Goal: Information Seeking & Learning: Learn about a topic

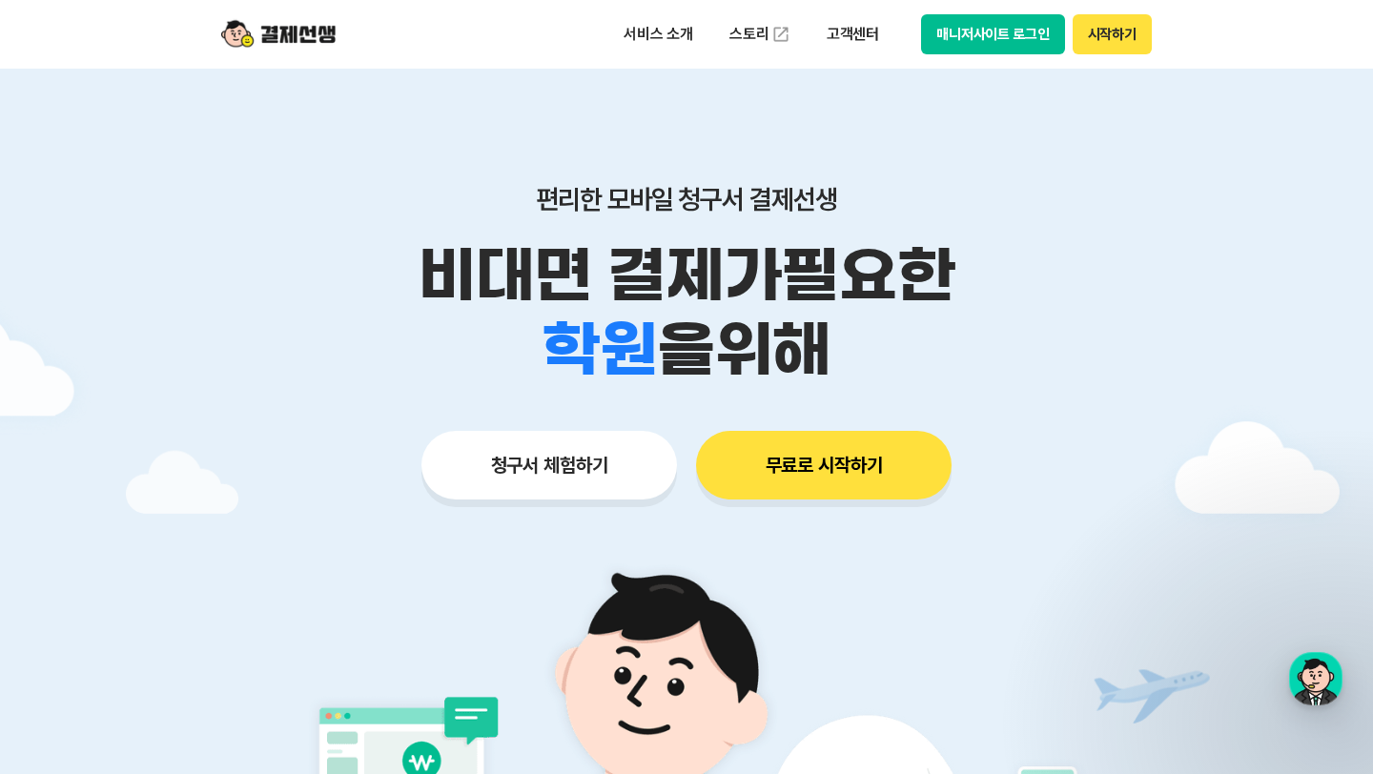
click at [692, 274] on p "비대면 결제가 필요한" at bounding box center [686, 275] width 976 height 74
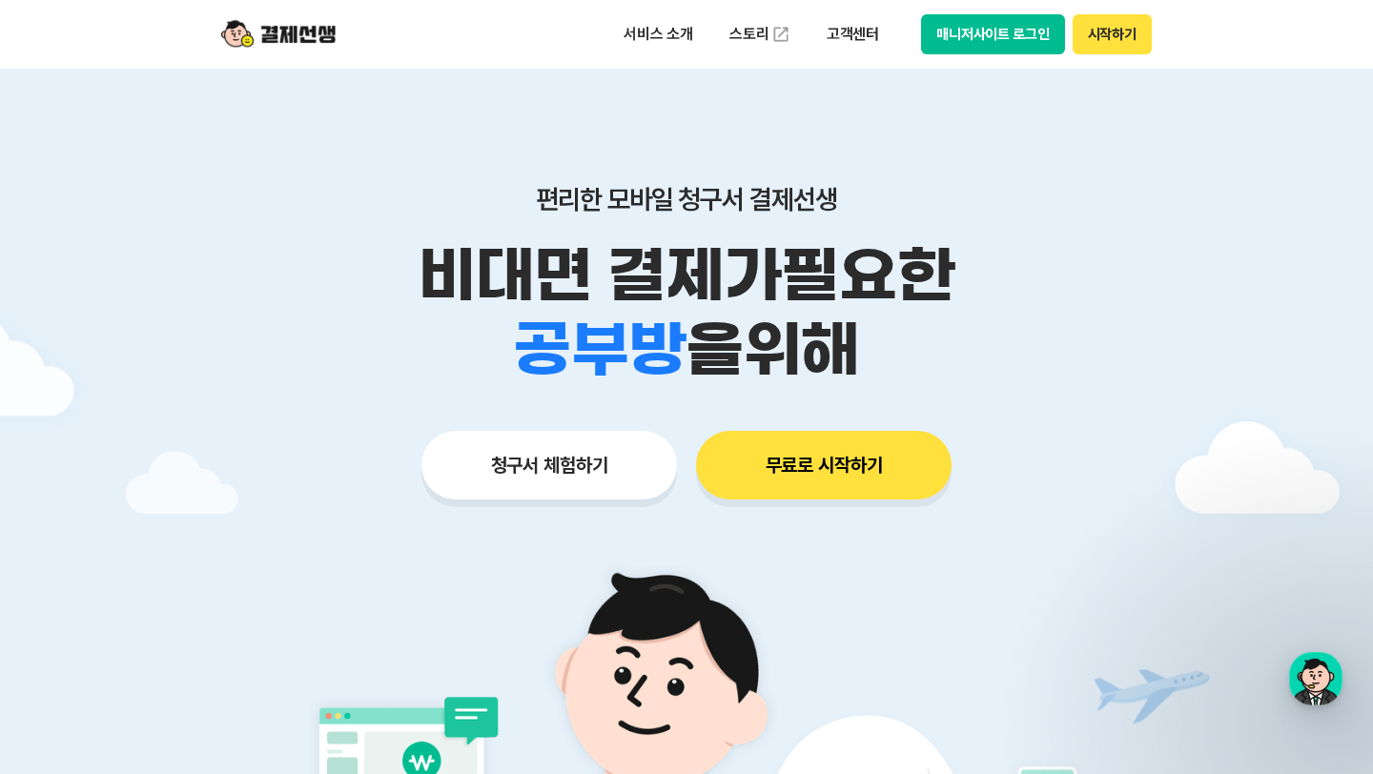
click at [692, 274] on p "비대면 결제가 필요한" at bounding box center [686, 275] width 976 height 74
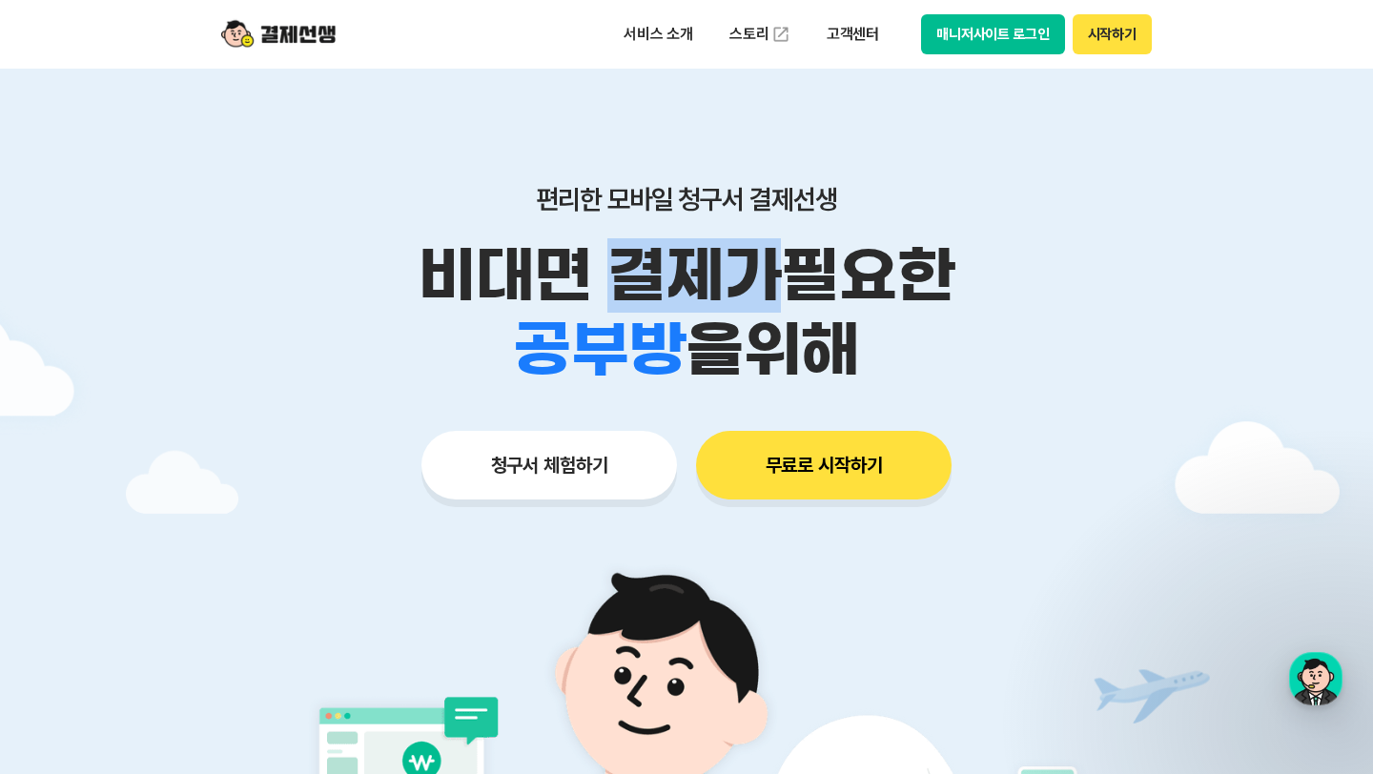
click at [692, 274] on p "비대면 결제가 필요한" at bounding box center [686, 275] width 976 height 74
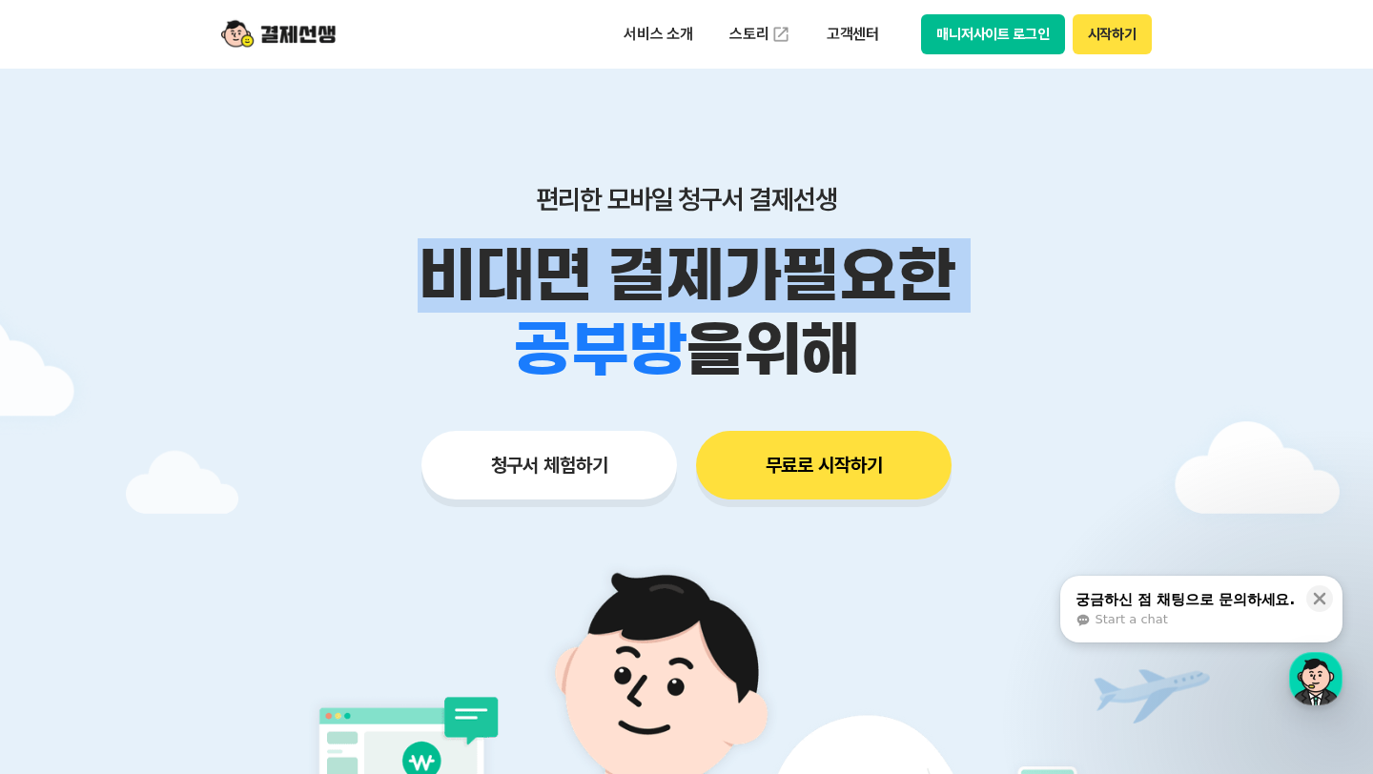
click at [726, 342] on span "을 위해" at bounding box center [773, 350] width 174 height 74
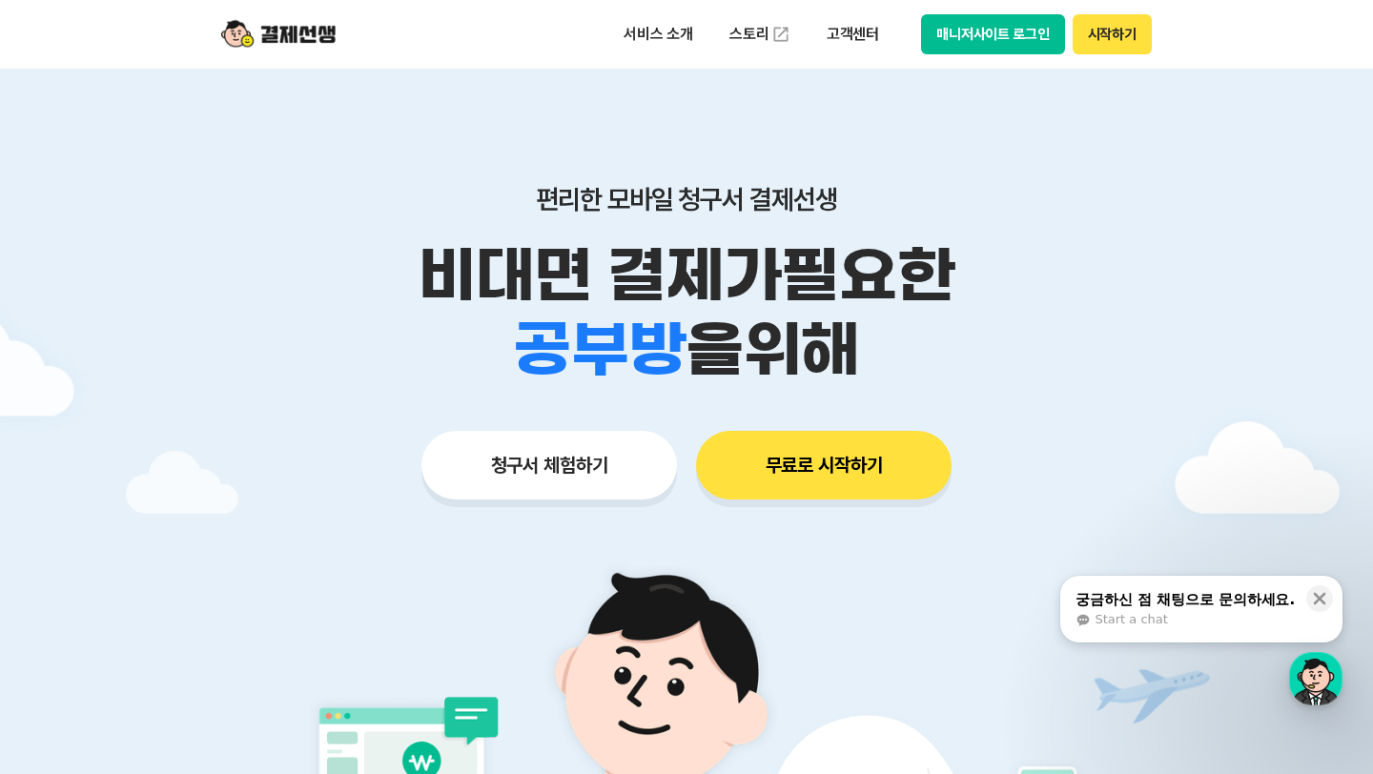
click at [726, 342] on span "을 위해" at bounding box center [773, 350] width 174 height 74
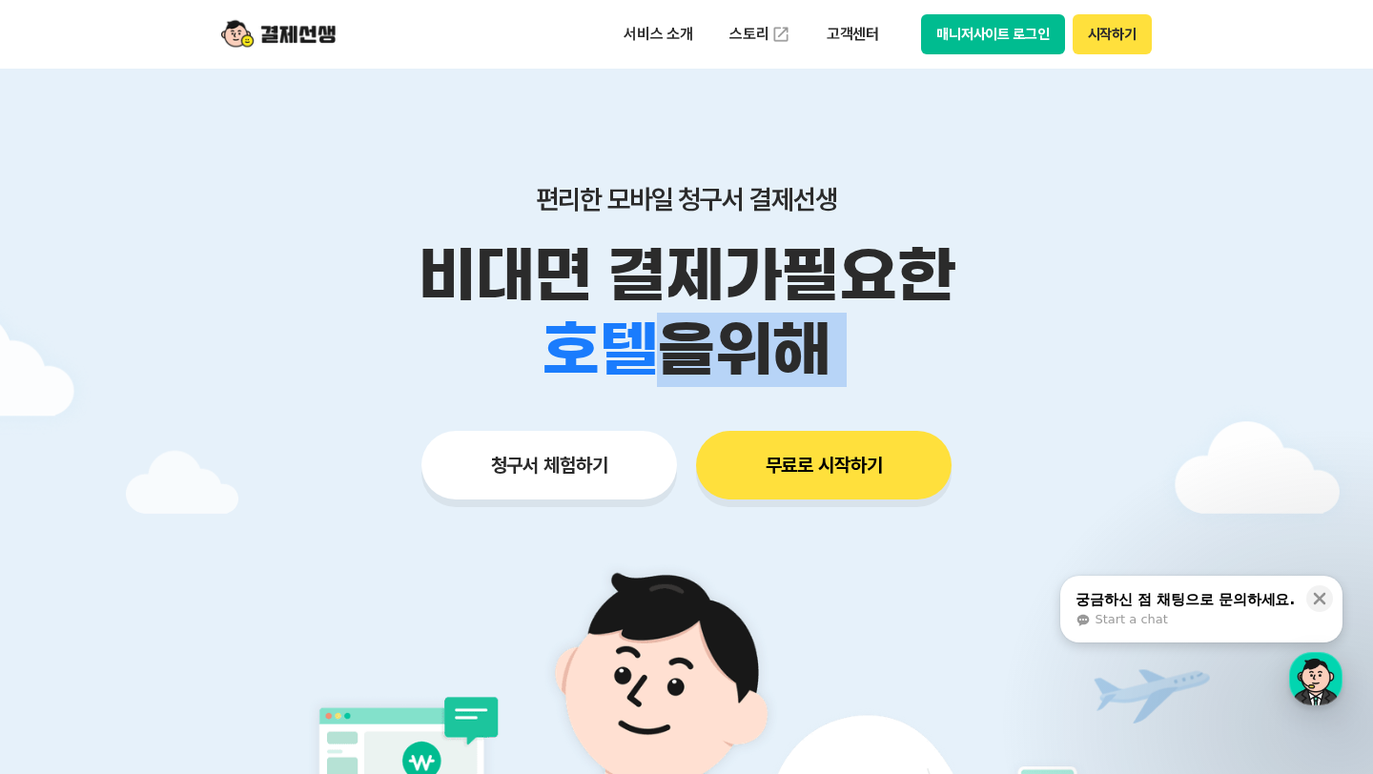
click at [705, 351] on span "을 위해" at bounding box center [744, 350] width 174 height 74
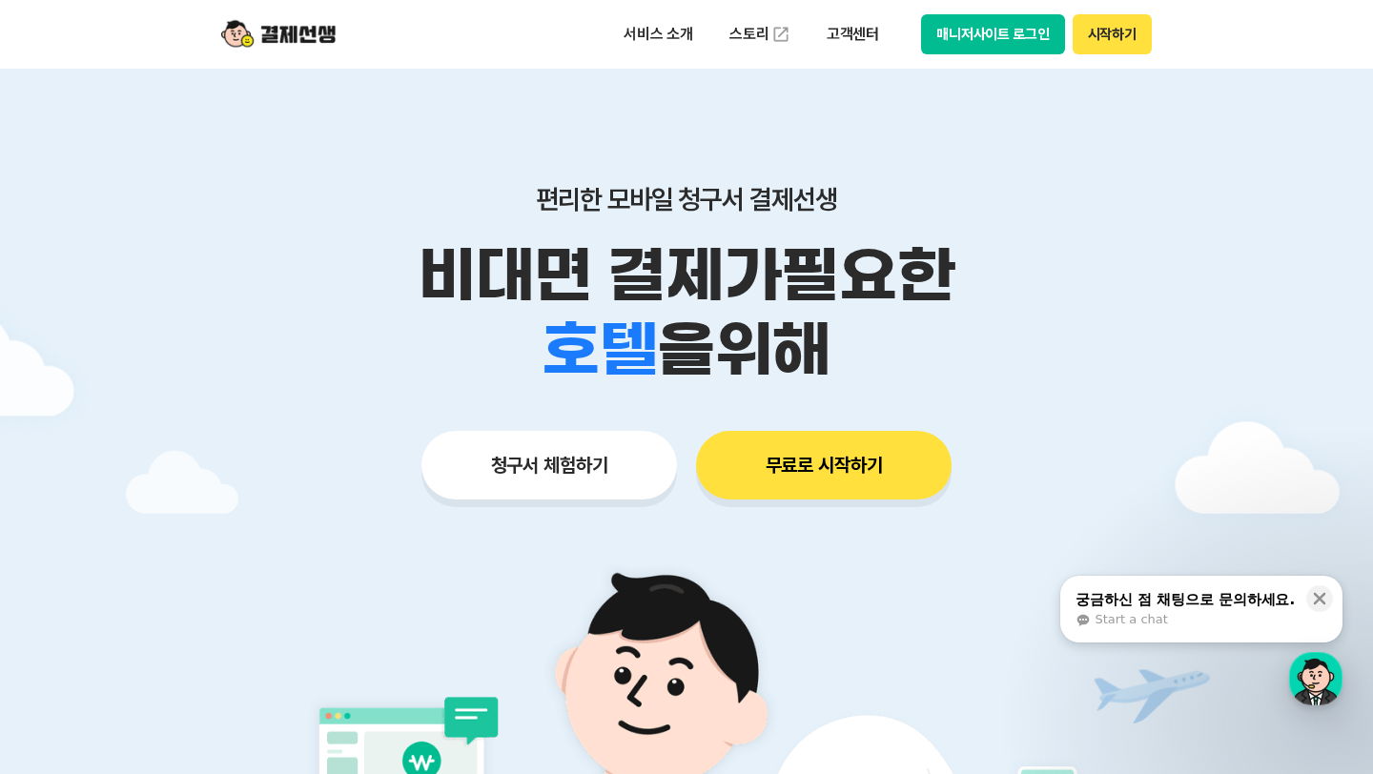
click at [705, 351] on span "을 위해" at bounding box center [744, 350] width 174 height 74
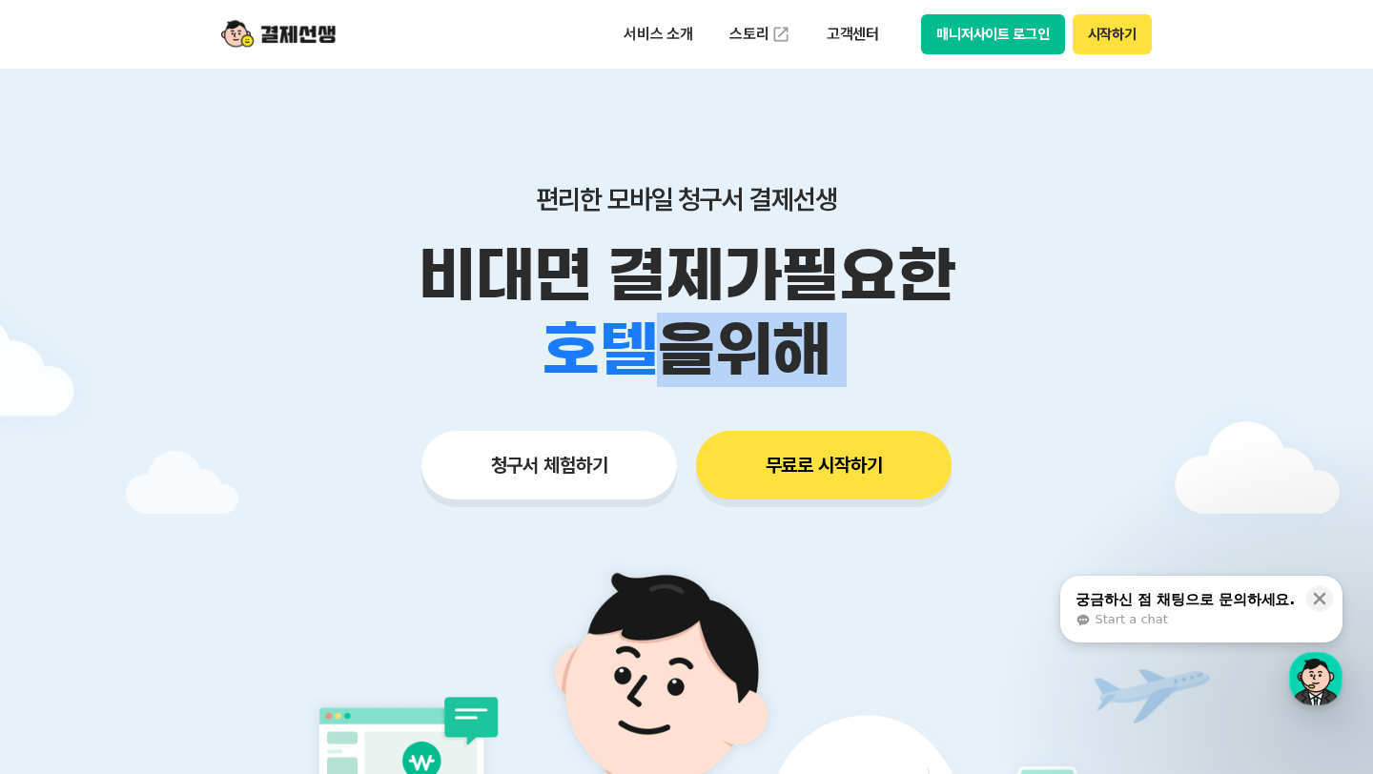
click at [705, 351] on span "을 위해" at bounding box center [744, 350] width 174 height 74
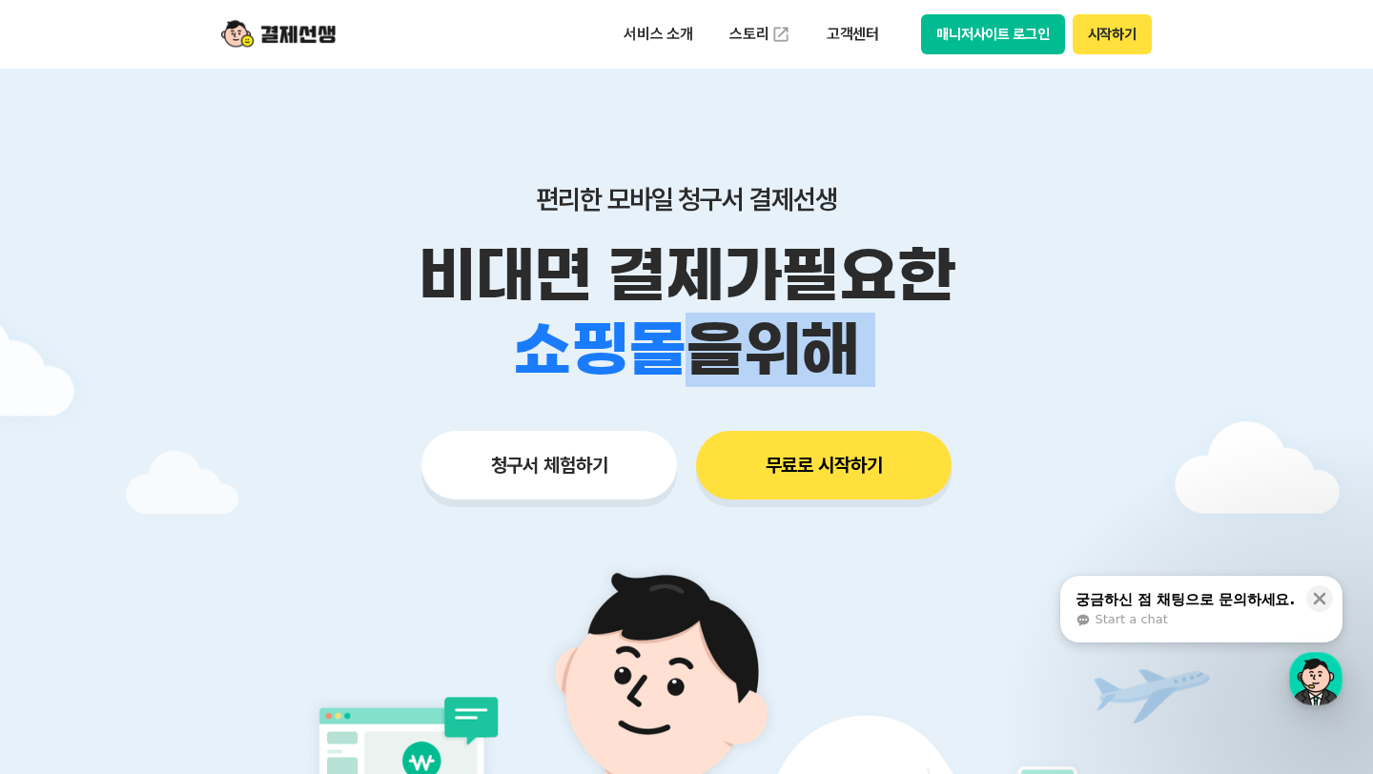
click at [678, 351] on li "쇼핑몰" at bounding box center [600, 350] width 174 height 74
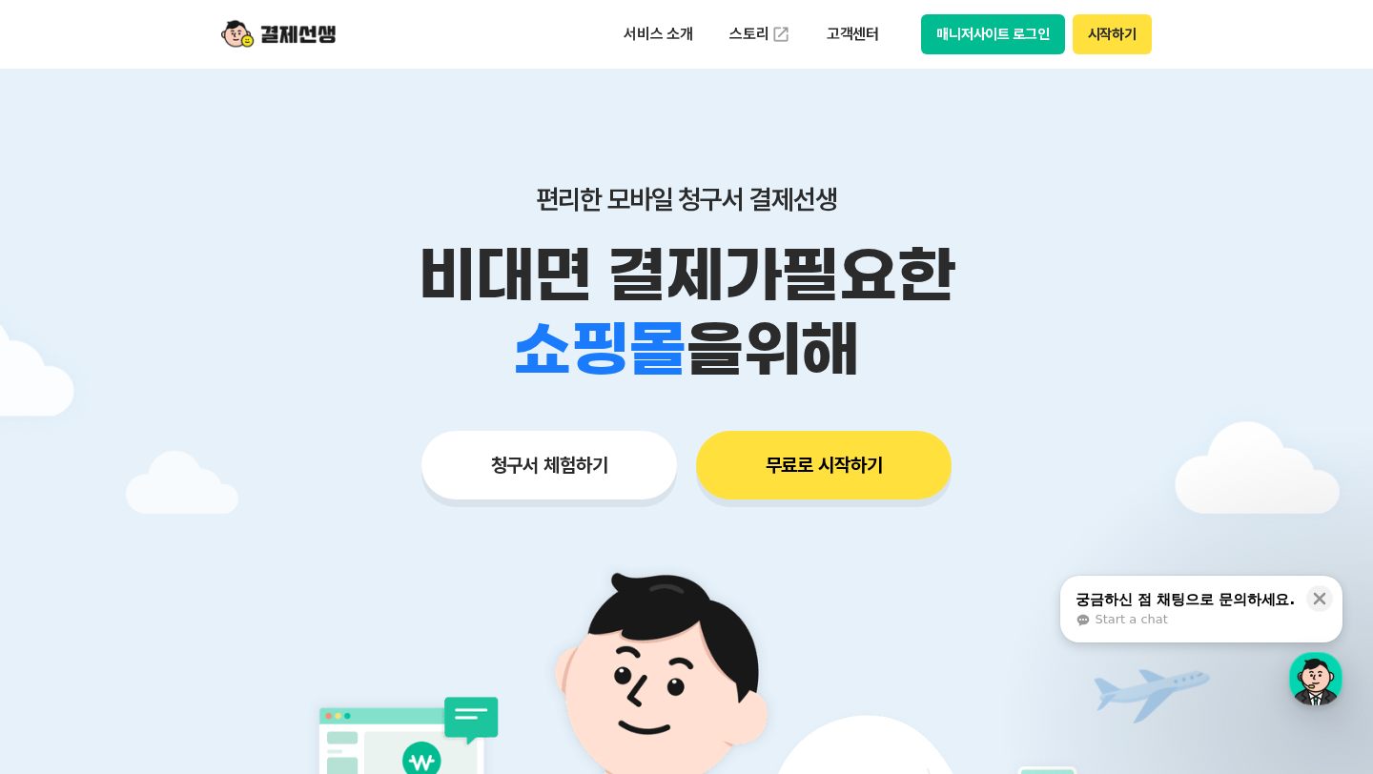
click at [701, 284] on p "비대면 결제가 필요한" at bounding box center [686, 275] width 976 height 74
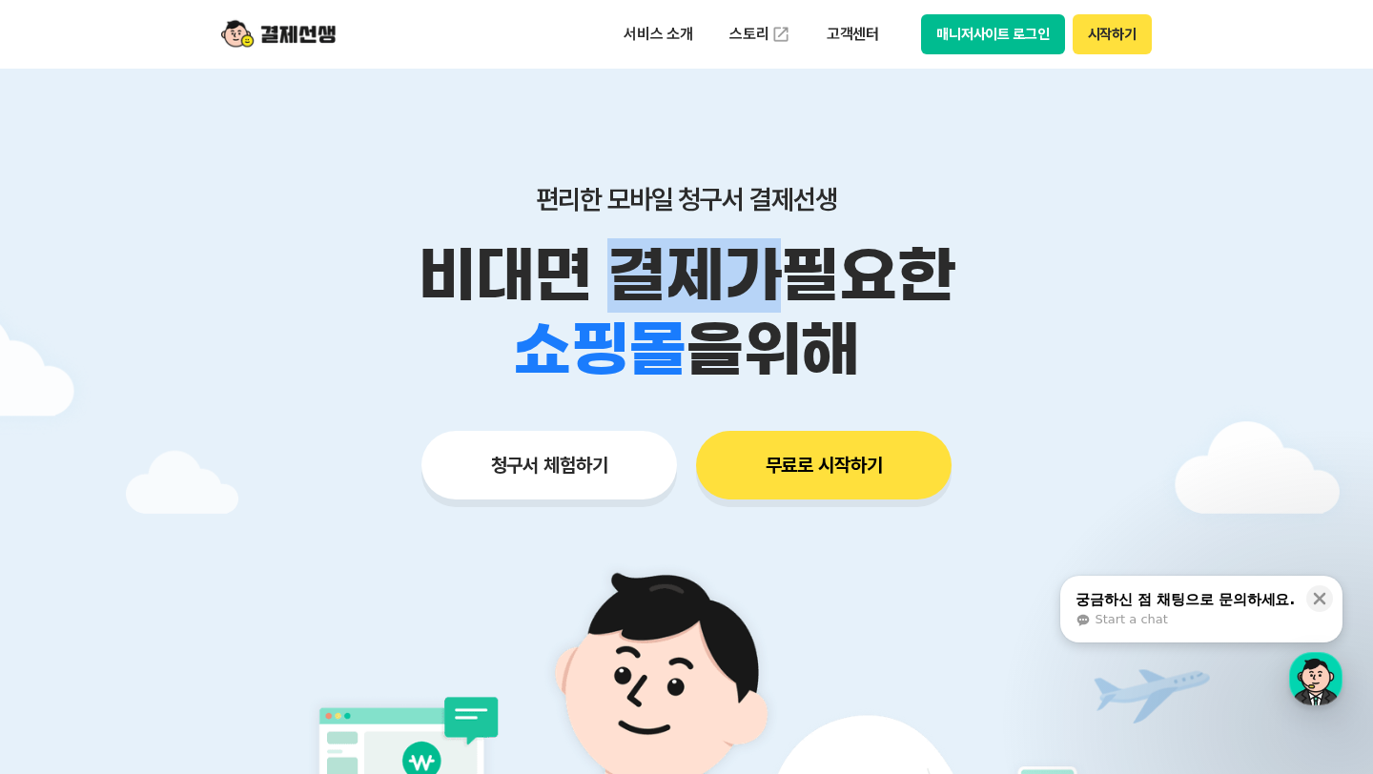
click at [701, 284] on p "비대면 결제가 필요한" at bounding box center [686, 275] width 976 height 74
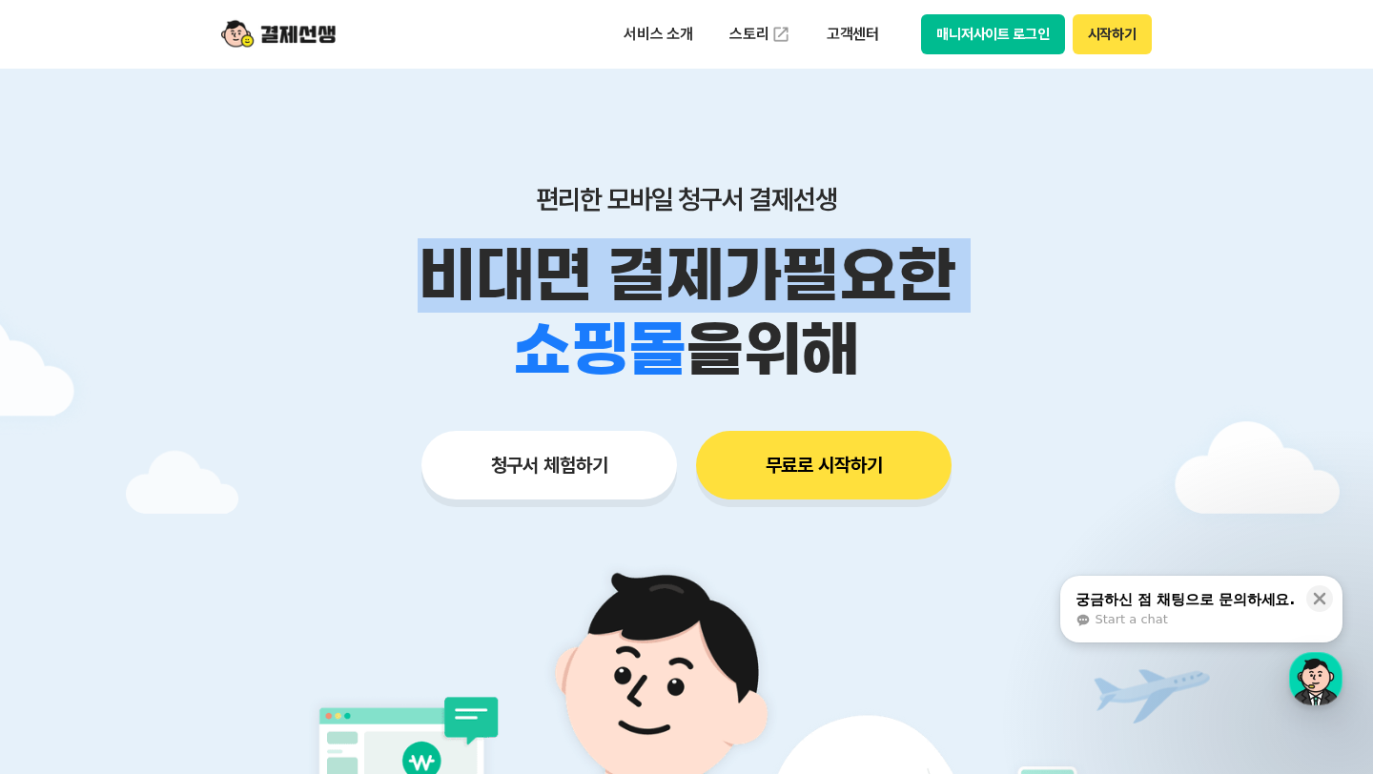
click at [701, 284] on p "비대면 결제가 필요한" at bounding box center [686, 275] width 976 height 74
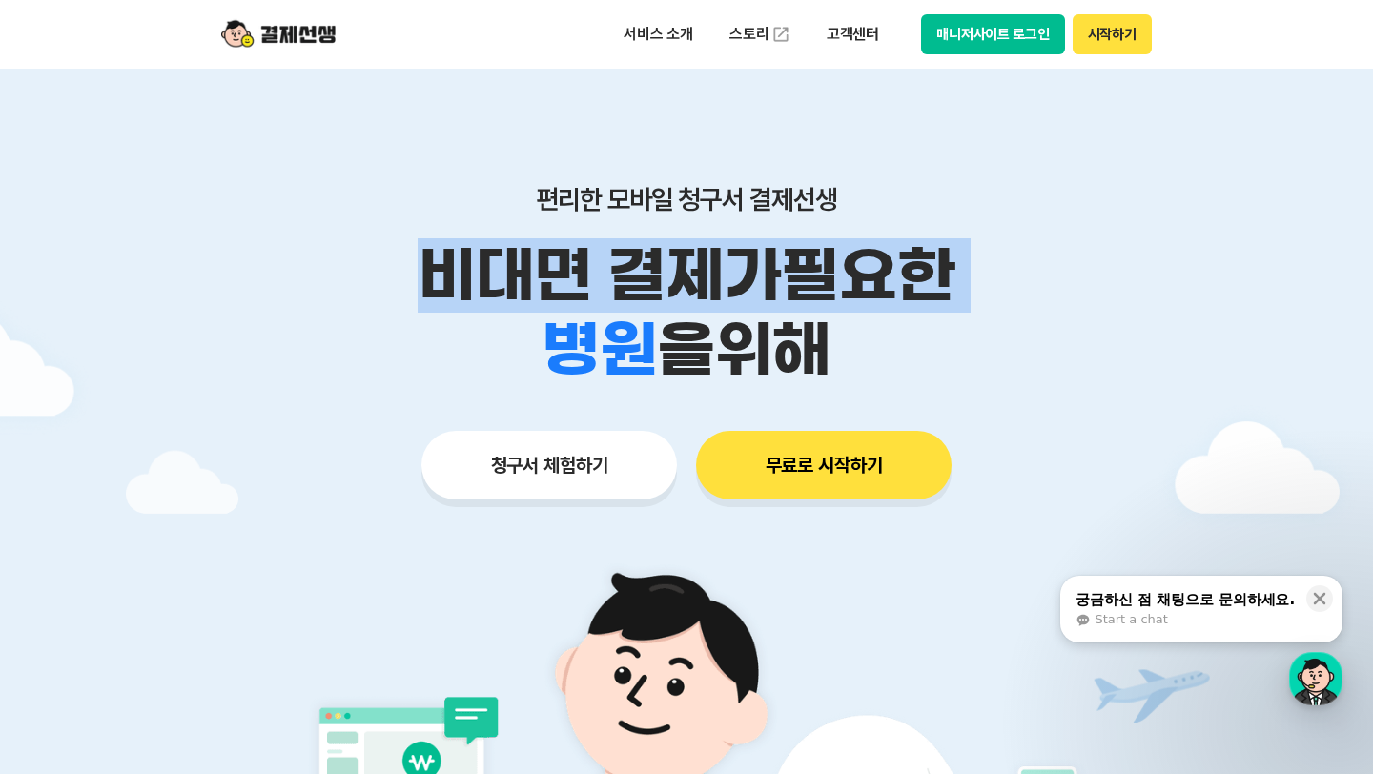
click at [711, 343] on span "을 위해" at bounding box center [744, 350] width 174 height 74
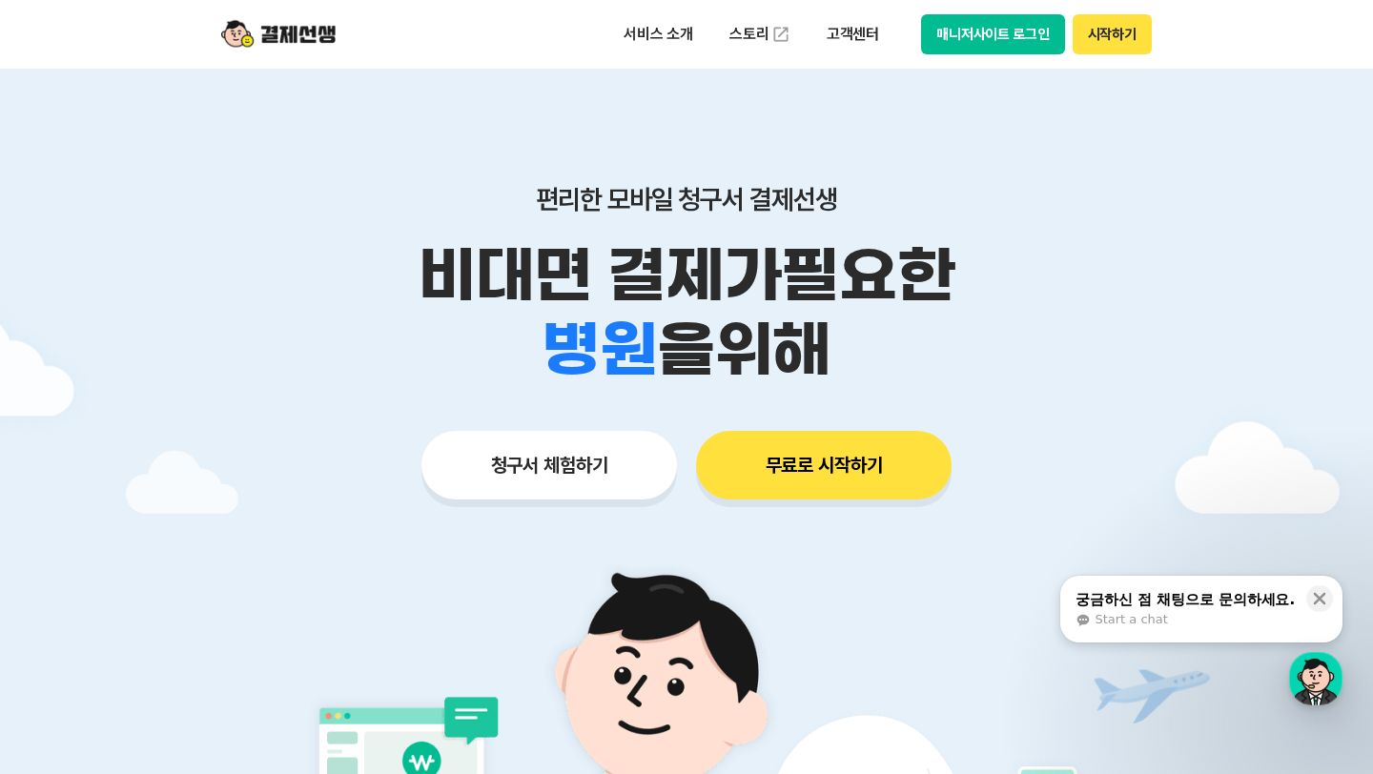
click at [711, 343] on span "을 위해" at bounding box center [744, 350] width 174 height 74
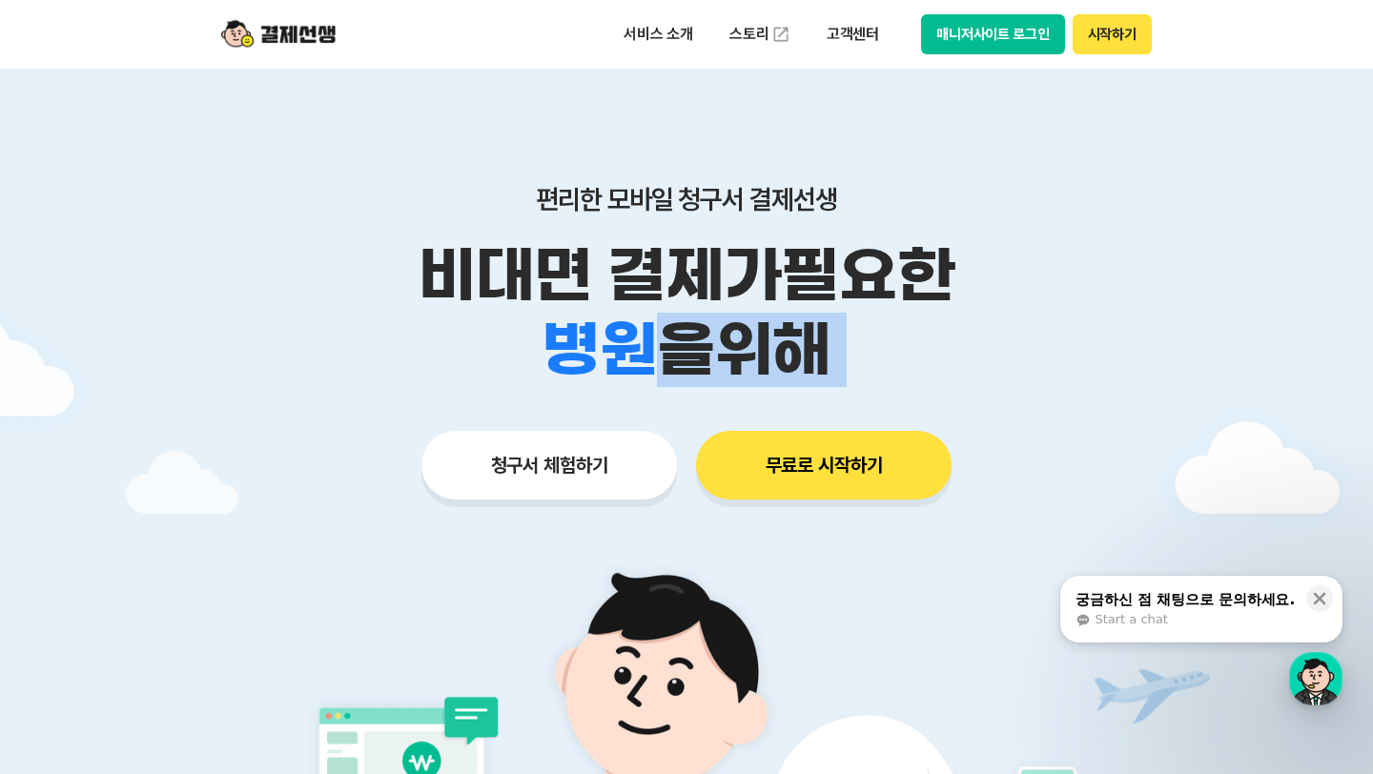
click at [711, 343] on span "을 위해" at bounding box center [744, 350] width 174 height 74
click at [1021, 396] on div "편리한 모바일 청구서 결제선생 비대면 결제가 필요한 학원 공부방 호텔 쇼핑몰 병원 배달 보험사 항공사 골프장 을 위해 청구서 체험하기 무료로 …" at bounding box center [686, 304] width 976 height 471
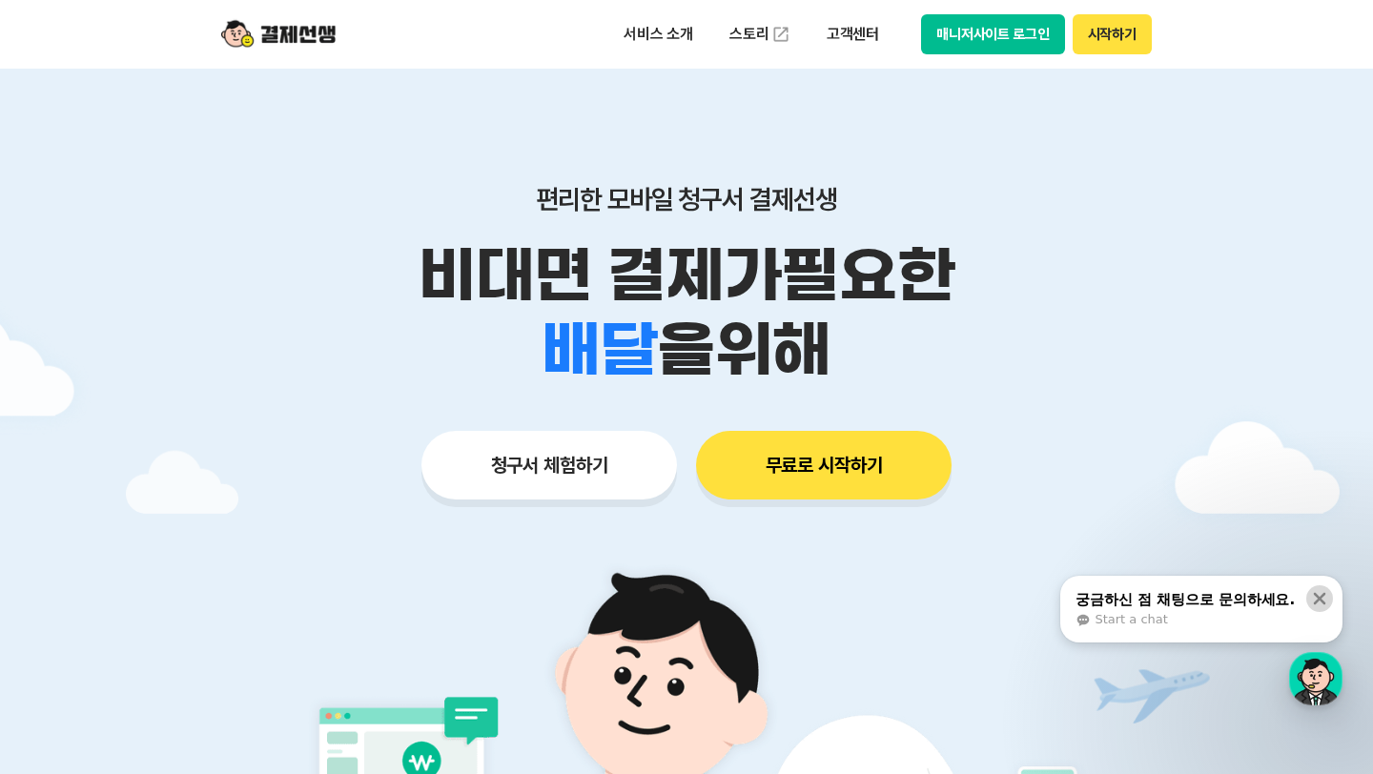
click at [1322, 606] on icon at bounding box center [1319, 598] width 19 height 19
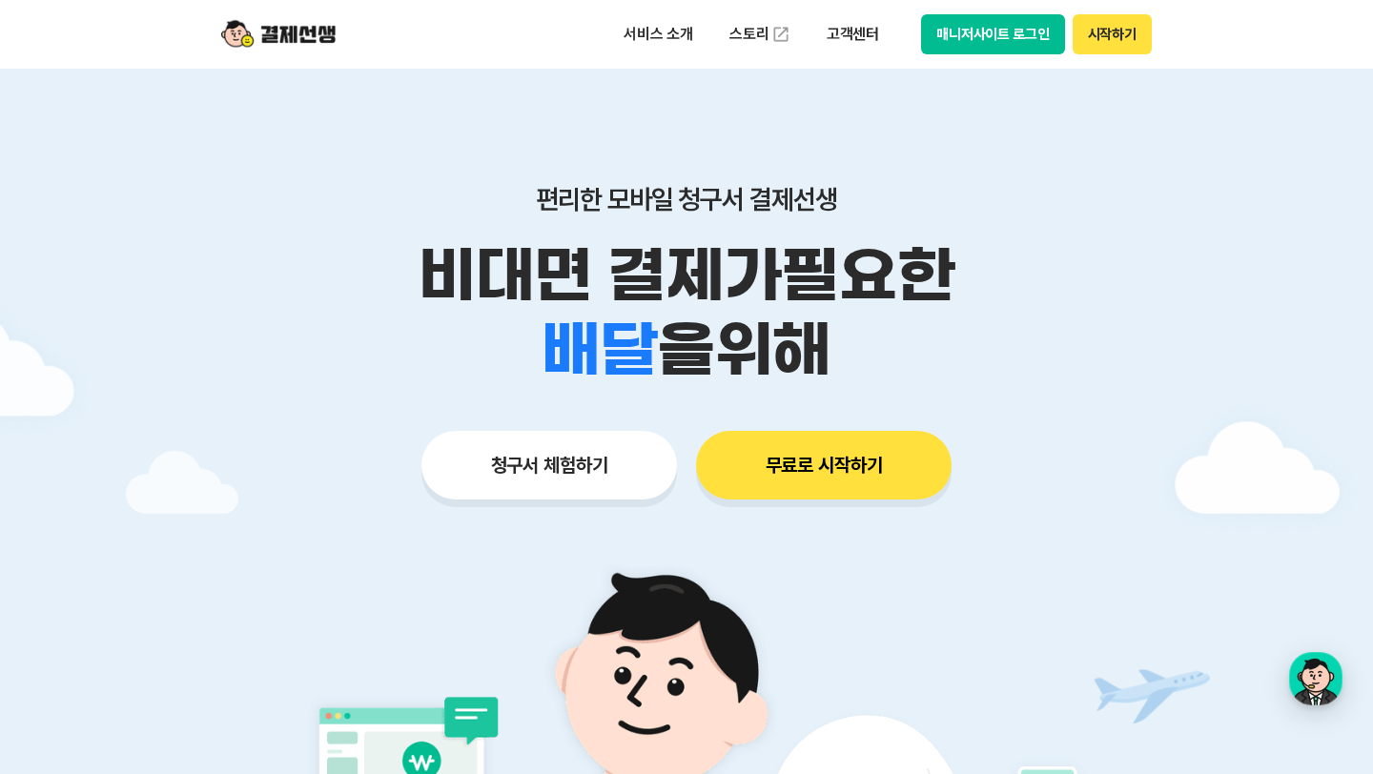
click at [1292, 433] on div at bounding box center [686, 572] width 1373 height 1006
